Goal: Transaction & Acquisition: Subscribe to service/newsletter

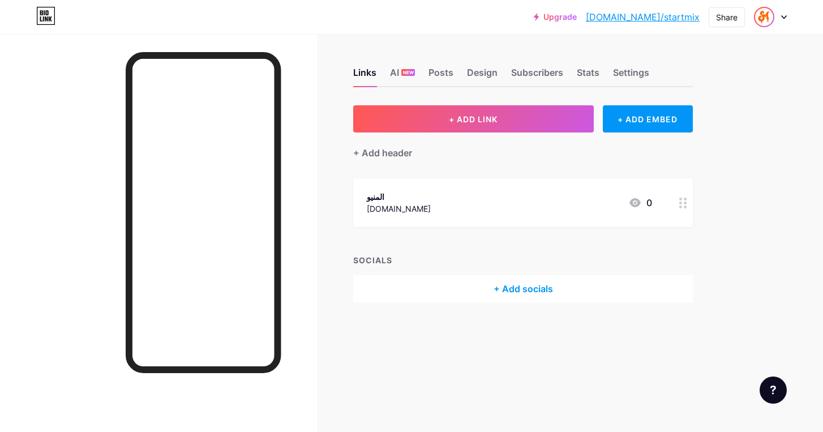
click at [763, 16] on img at bounding box center [764, 17] width 18 height 18
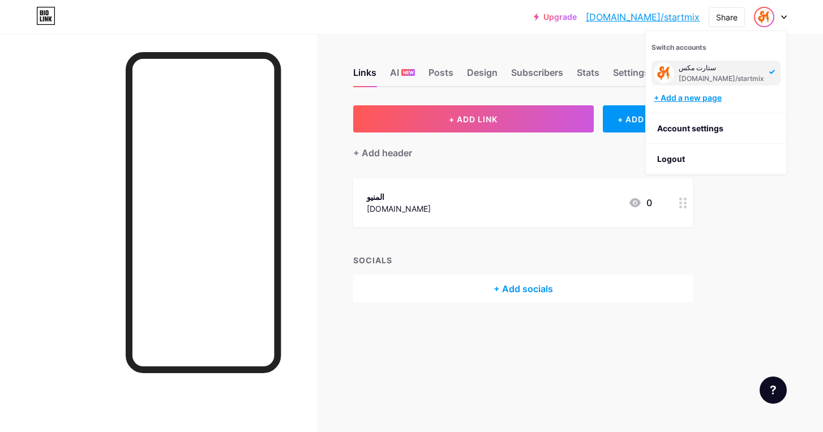
click at [673, 98] on div "+ Add a new page" at bounding box center [717, 97] width 127 height 11
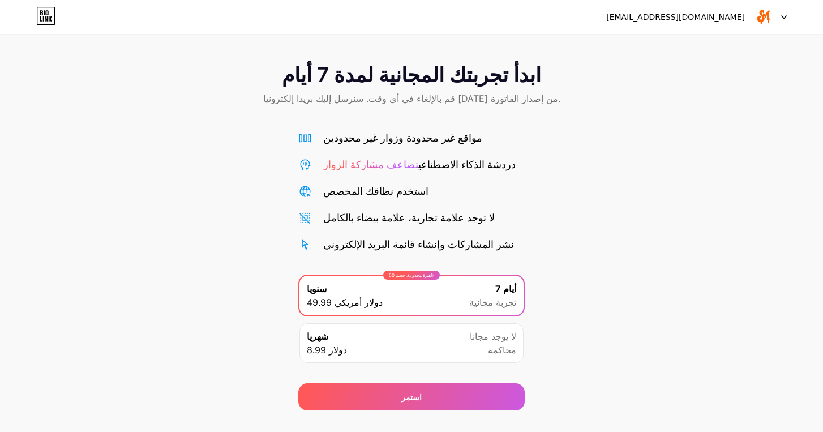
click at [759, 16] on img at bounding box center [765, 17] width 22 height 22
click at [686, 41] on li "تسجيل الخروج" at bounding box center [716, 46] width 140 height 31
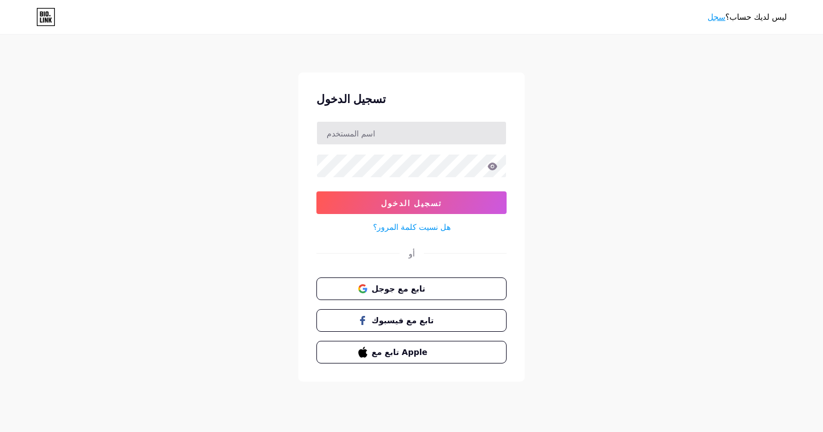
type input "س"
type input "[EMAIL_ADDRESS][DOMAIN_NAME]"
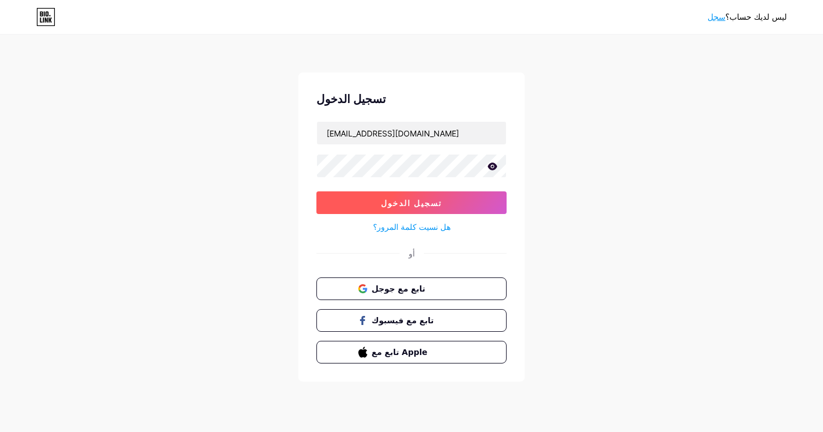
click at [412, 204] on span "تسجيل الدخول" at bounding box center [411, 203] width 61 height 10
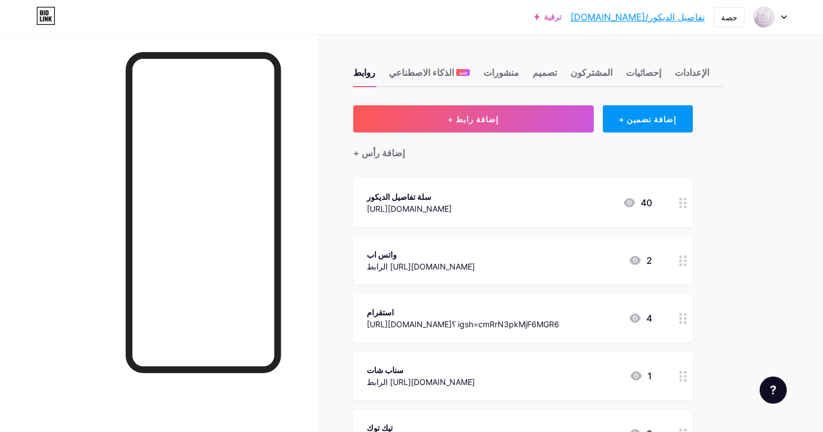
click at [656, 19] on link "[DOMAIN_NAME]/تفاصيل الديكور" at bounding box center [638, 17] width 134 height 14
click at [597, 22] on div "ترقية [DOMAIN_NAME]/detail... [DOMAIN_NAME]/تفاصيل الديكور" at bounding box center [620, 17] width 170 height 20
click at [562, 17] on link "ترقية" at bounding box center [548, 16] width 27 height 9
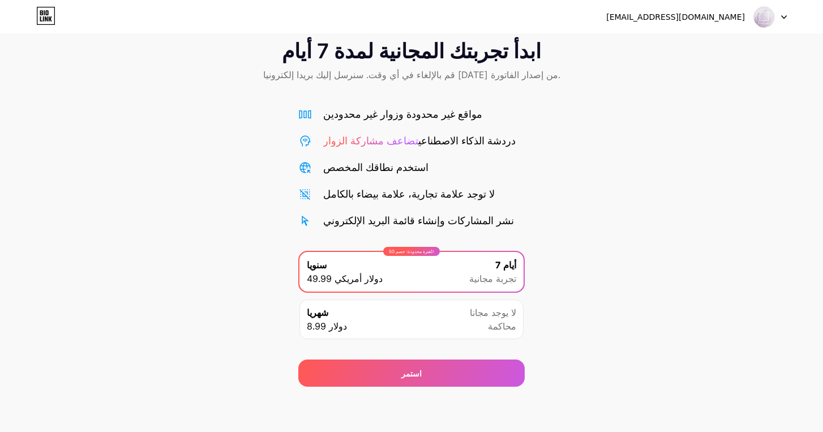
scroll to position [24, 0]
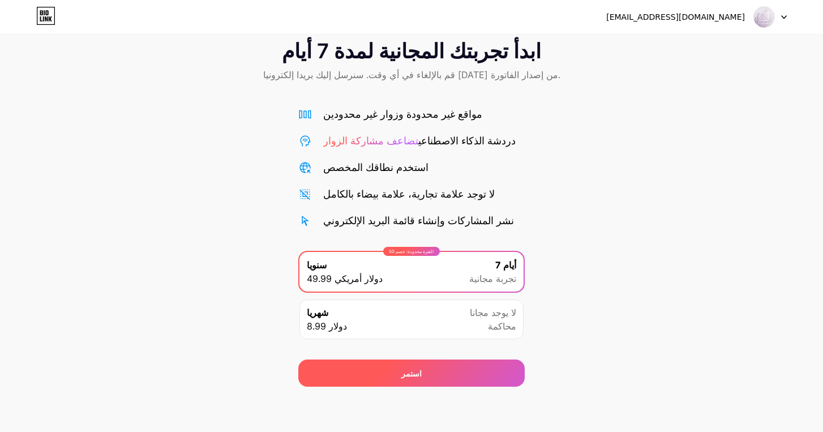
click at [408, 380] on div "استمر" at bounding box center [411, 373] width 227 height 27
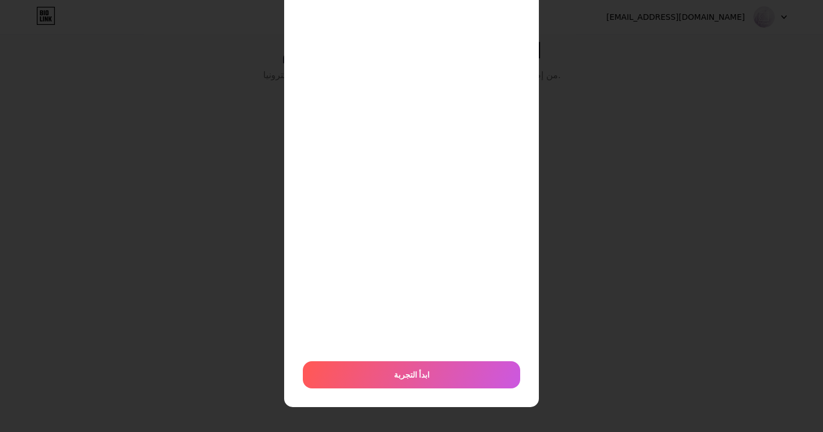
scroll to position [143, 0]
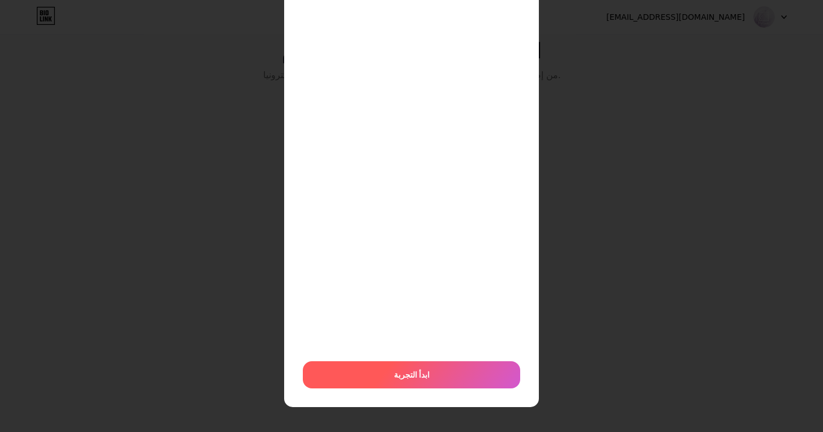
click at [420, 377] on span "ابدأ التجربة" at bounding box center [412, 375] width 36 height 12
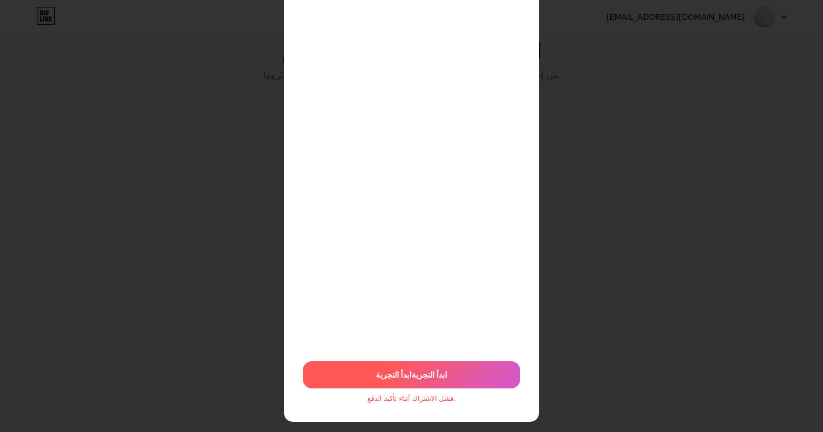
click at [451, 372] on div "ابدأ التجربة ابدأ التجربة" at bounding box center [411, 374] width 217 height 27
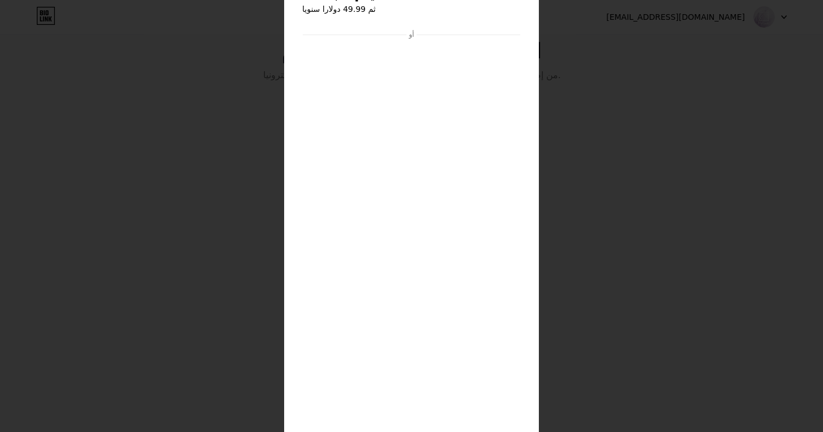
scroll to position [59, 0]
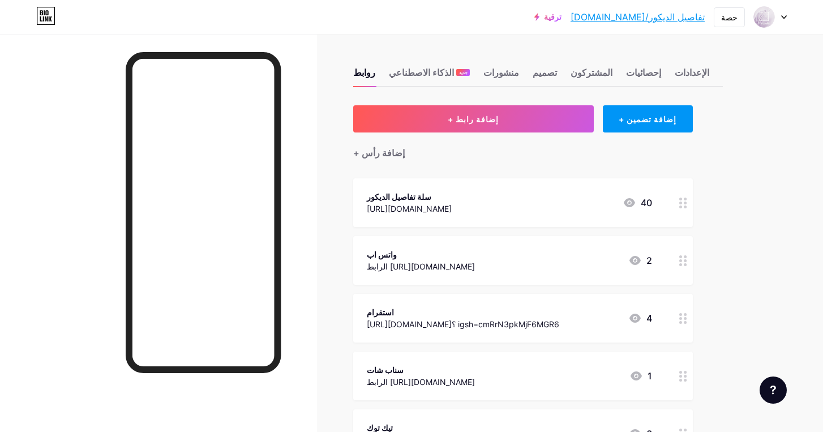
click at [783, 18] on icon at bounding box center [785, 17] width 6 height 4
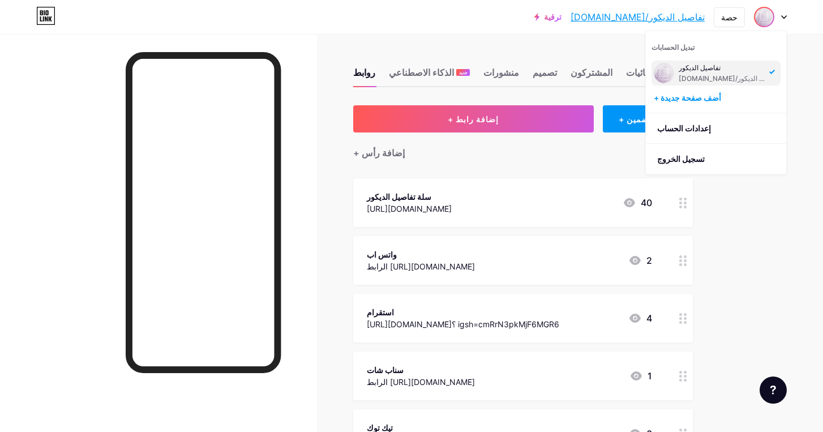
click at [692, 70] on div "تفاصيل الديكور" at bounding box center [722, 67] width 87 height 9
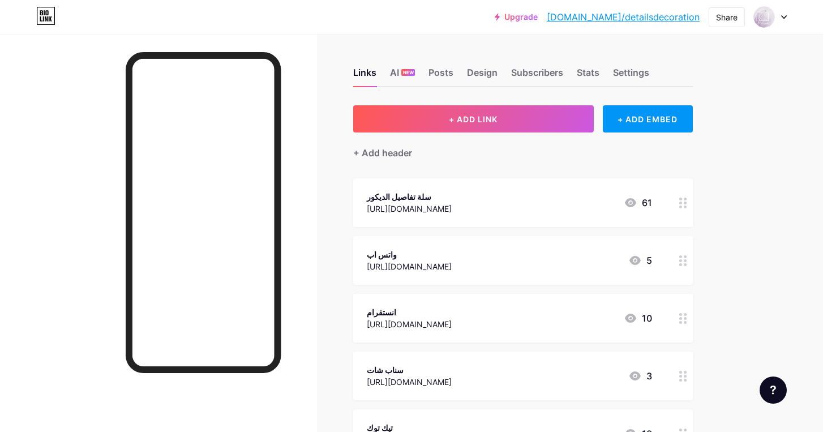
click at [782, 19] on icon at bounding box center [785, 17] width 6 height 4
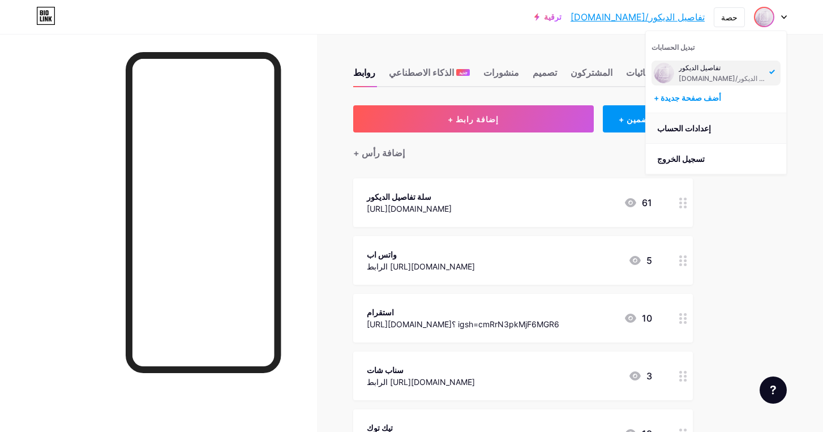
click at [690, 127] on link "إعدادات الحساب" at bounding box center [716, 128] width 140 height 31
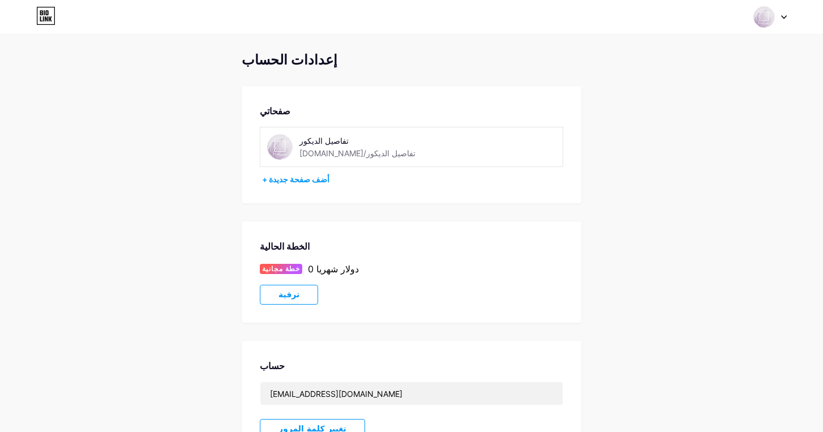
click at [784, 18] on icon at bounding box center [785, 17] width 6 height 4
click at [719, 127] on link "لوحة القيادة" at bounding box center [716, 128] width 140 height 31
